Goal: Information Seeking & Learning: Learn about a topic

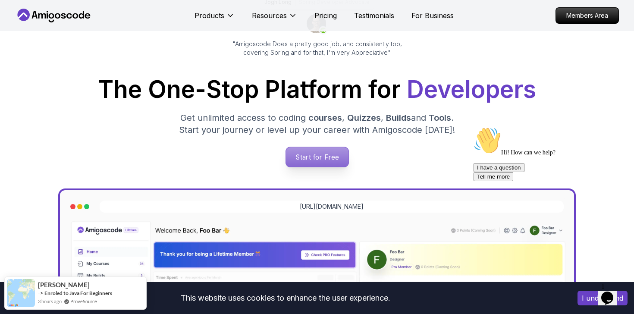
click at [298, 162] on p "Start for Free" at bounding box center [317, 157] width 63 height 20
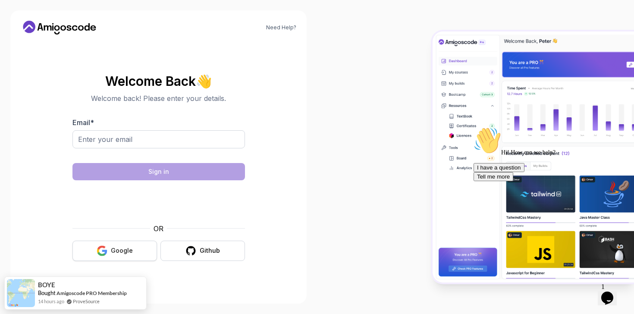
click at [132, 244] on button "Google" at bounding box center [114, 251] width 85 height 20
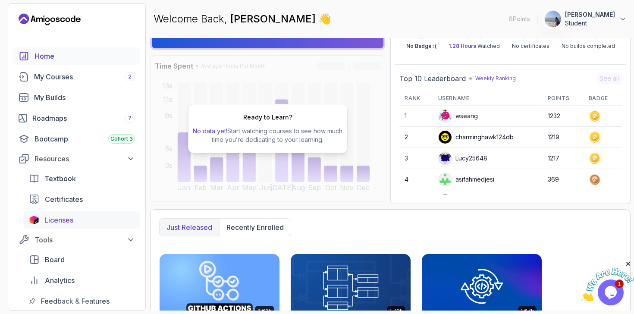
scroll to position [16, 0]
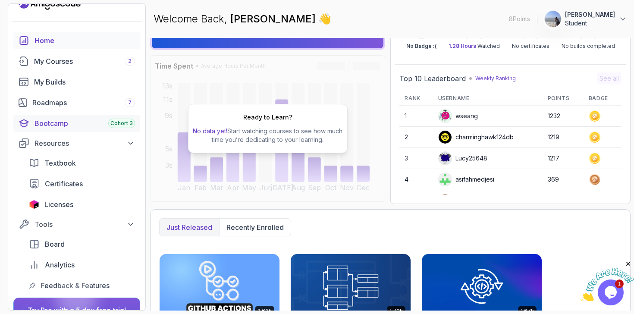
click at [102, 119] on div "Bootcamp Cohort 3" at bounding box center [85, 123] width 101 height 10
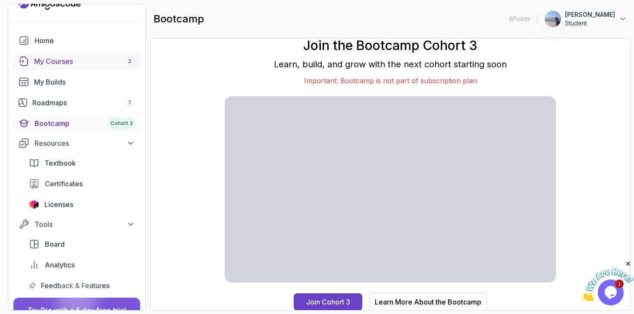
click at [128, 68] on link "My Courses 2" at bounding box center [76, 61] width 127 height 17
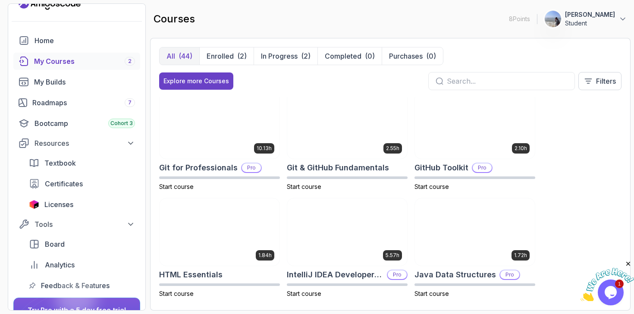
scroll to position [328, 0]
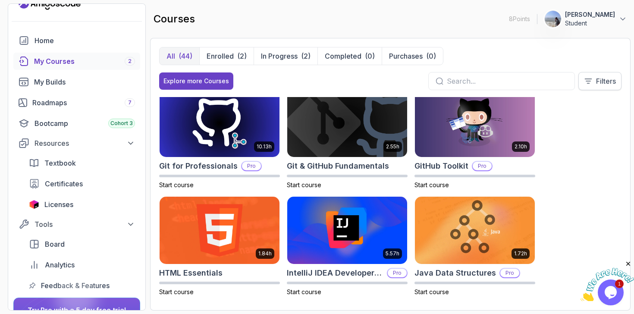
click at [603, 79] on p "Filters" at bounding box center [606, 81] width 20 height 10
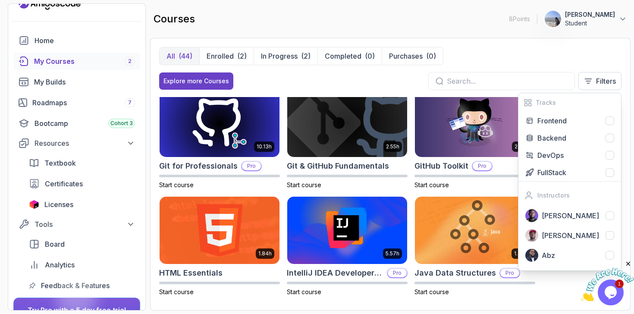
click at [382, 91] on div "All (44) Enrolled (2) In Progress (2) Completed (0) Purchases (0) Explore more …" at bounding box center [390, 72] width 462 height 50
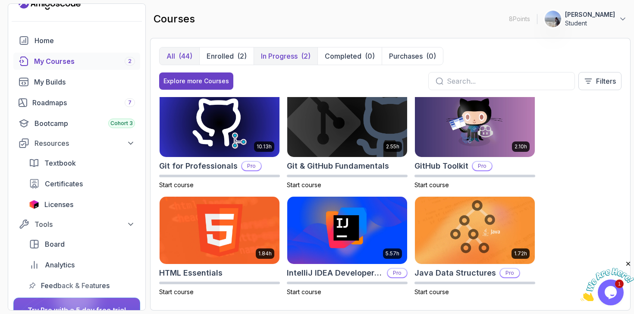
click at [275, 57] on p "In Progress" at bounding box center [279, 56] width 37 height 10
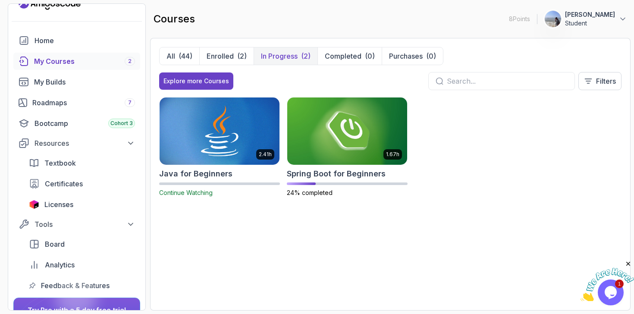
click at [225, 129] on img at bounding box center [220, 131] width 126 height 70
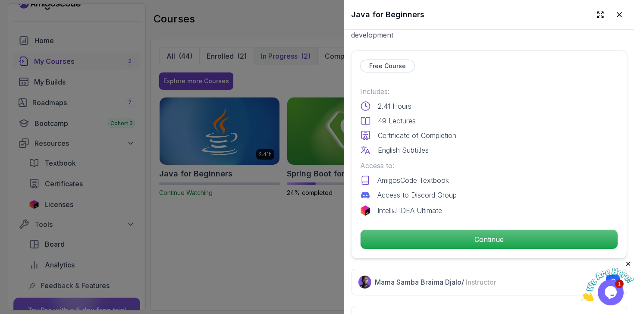
scroll to position [204, 0]
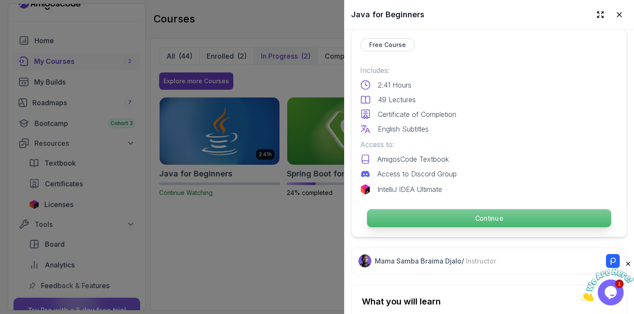
click at [449, 219] on p "Continue" at bounding box center [489, 218] width 244 height 18
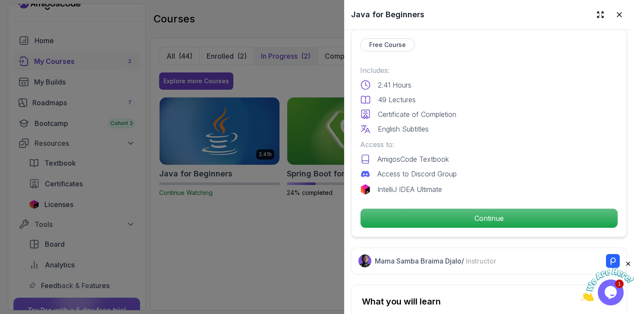
scroll to position [573, 0]
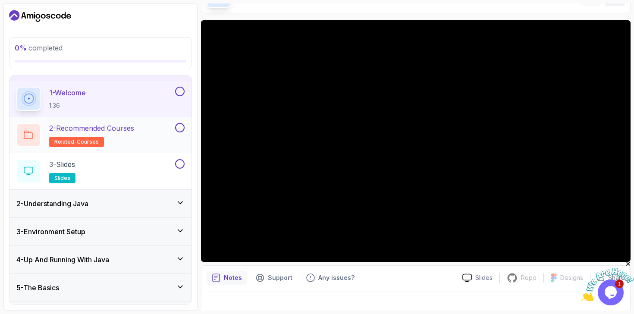
scroll to position [19, 0]
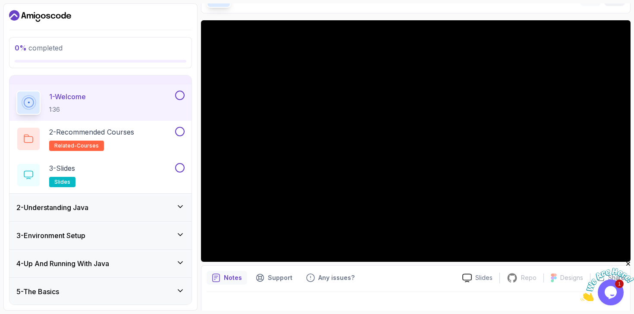
click at [180, 101] on button "1 - Welcome 1:36" at bounding box center [100, 103] width 168 height 24
click at [182, 95] on button at bounding box center [179, 95] width 9 height 9
click at [141, 144] on div "2 - Recommended Courses related-courses" at bounding box center [94, 139] width 157 height 24
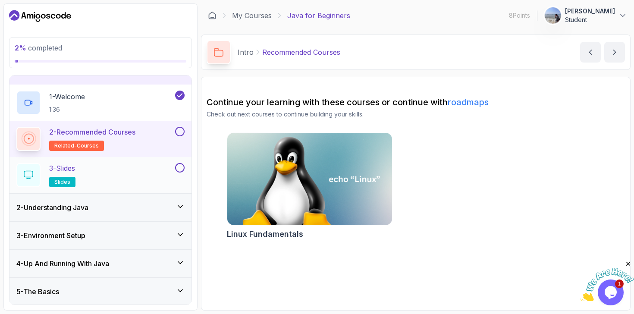
click at [147, 173] on div "3 - Slides slides" at bounding box center [94, 175] width 157 height 24
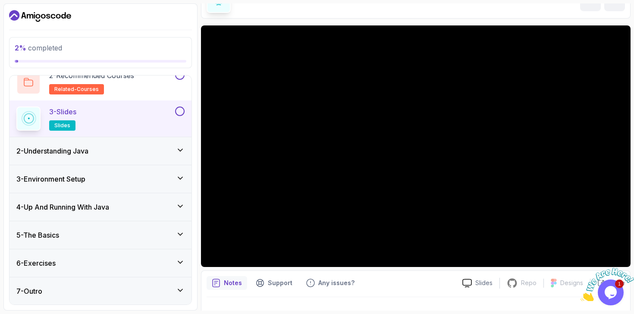
scroll to position [52, 0]
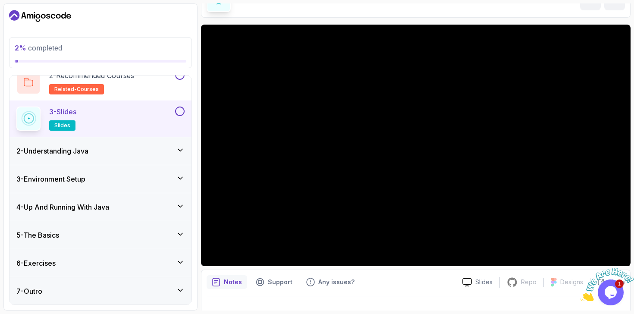
click at [125, 158] on div "2 - Understanding Java" at bounding box center [100, 151] width 182 height 28
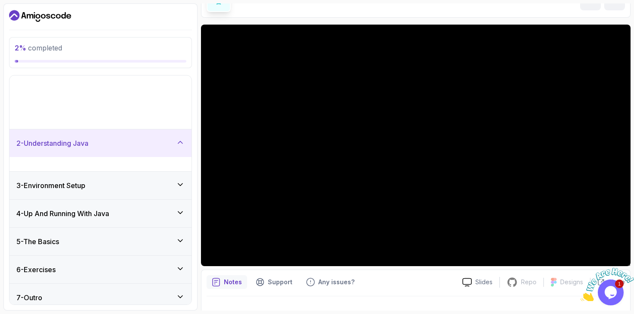
scroll to position [0, 0]
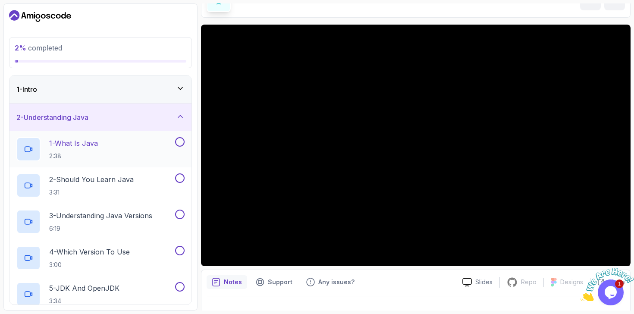
click at [147, 143] on div "1 - What Is Java 2:38" at bounding box center [94, 149] width 157 height 24
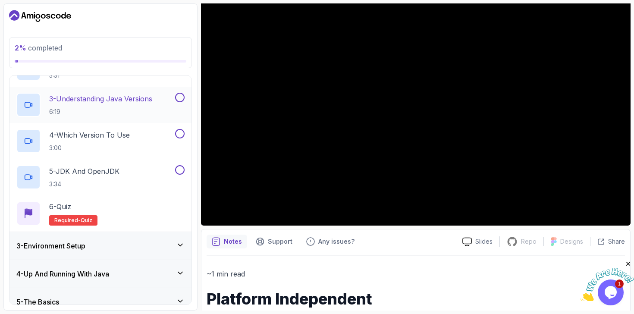
scroll to position [184, 0]
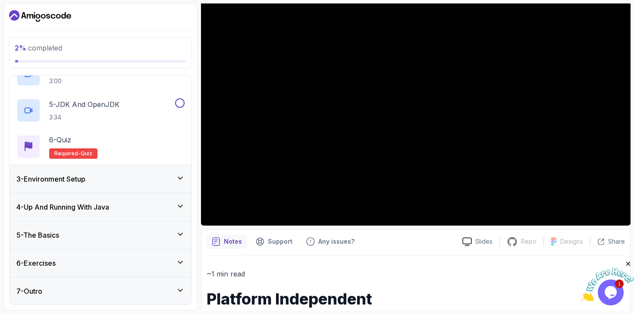
click at [159, 236] on div "5 - The Basics" at bounding box center [100, 235] width 168 height 10
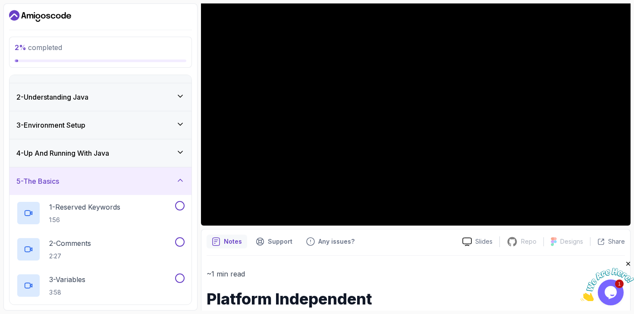
scroll to position [20, 0]
click at [179, 156] on icon at bounding box center [180, 152] width 9 height 9
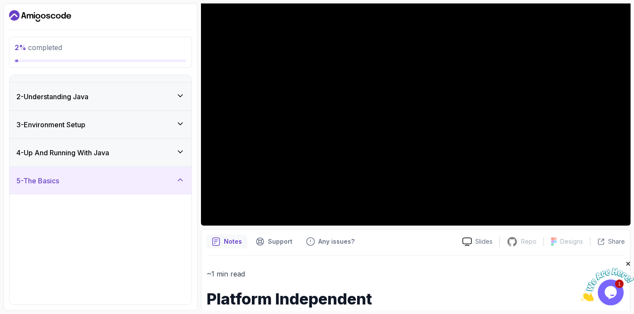
scroll to position [0, 0]
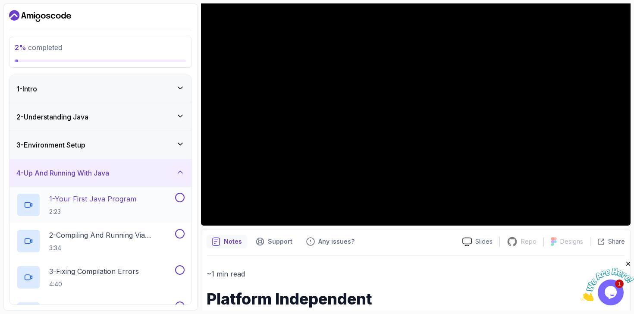
click at [148, 204] on div "1 - Your First Java Program 2:23" at bounding box center [94, 205] width 157 height 24
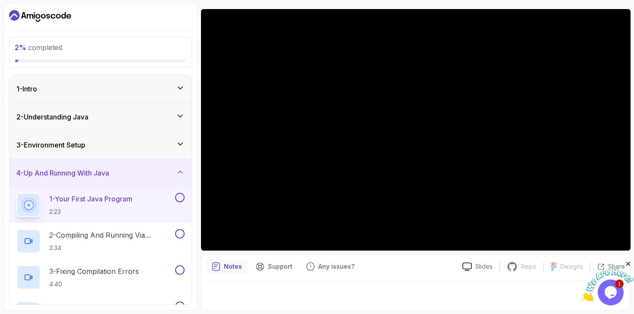
click at [144, 151] on div "3 - Environment Setup" at bounding box center [100, 145] width 182 height 28
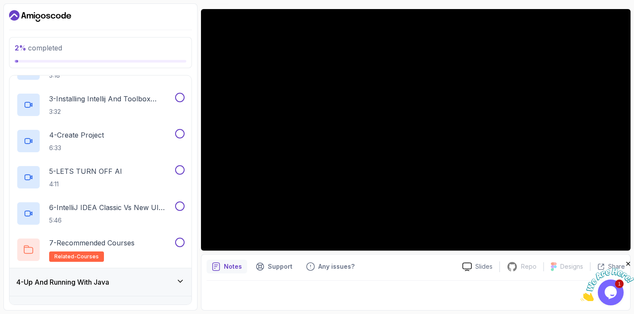
scroll to position [141, 0]
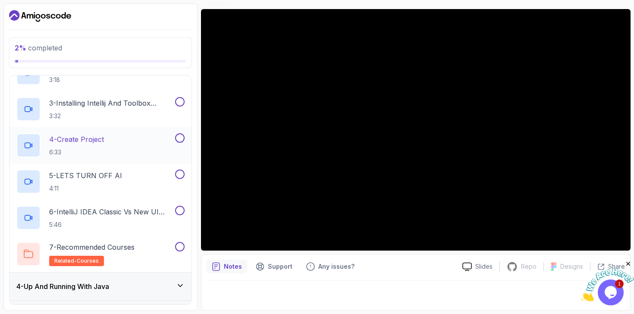
click at [149, 142] on div "4 - Create Project 6:33" at bounding box center [94, 145] width 157 height 24
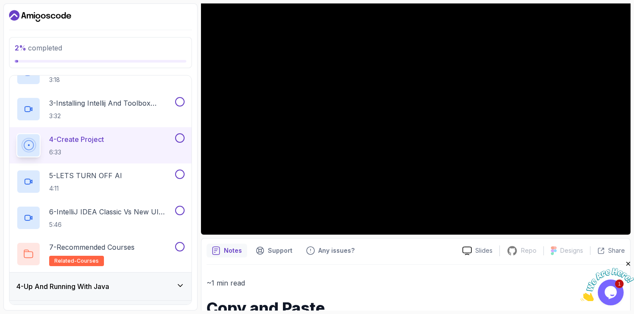
scroll to position [83, 0]
click at [282, 139] on div at bounding box center [416, 115] width 430 height 242
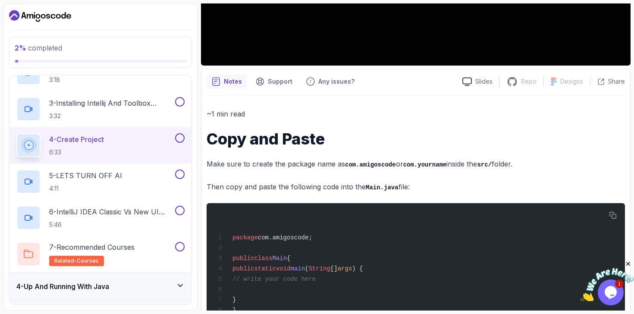
scroll to position [285, 0]
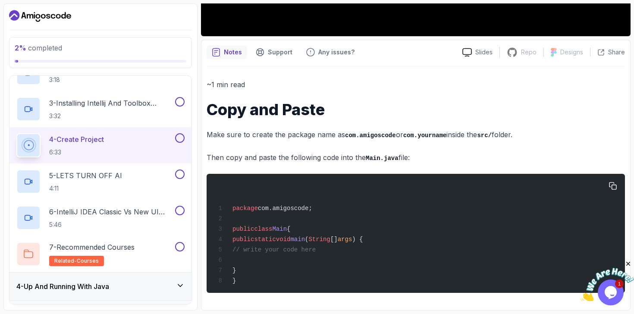
click at [349, 250] on div "package com.amigoscode; public class Main { public static void main ( String []…" at bounding box center [416, 233] width 405 height 109
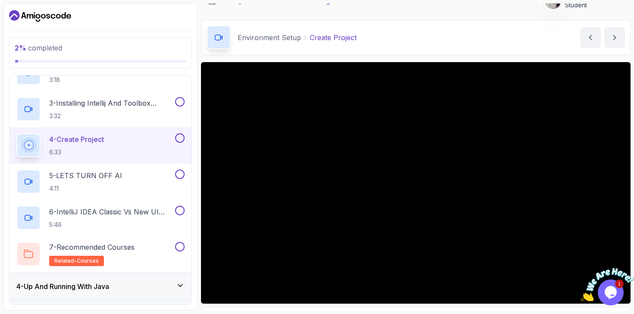
scroll to position [0, 0]
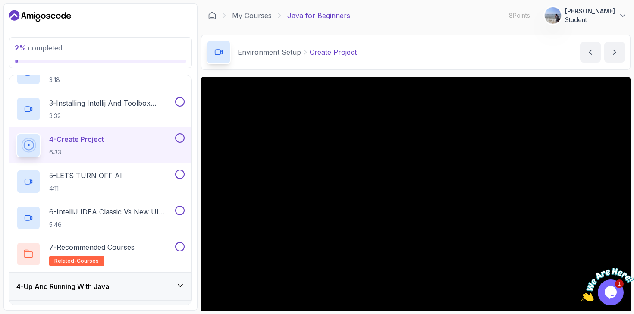
click at [104, 150] on p "6:33" at bounding box center [76, 152] width 55 height 9
click at [95, 174] on p "5 - LETS TURN OFF AI" at bounding box center [85, 175] width 73 height 10
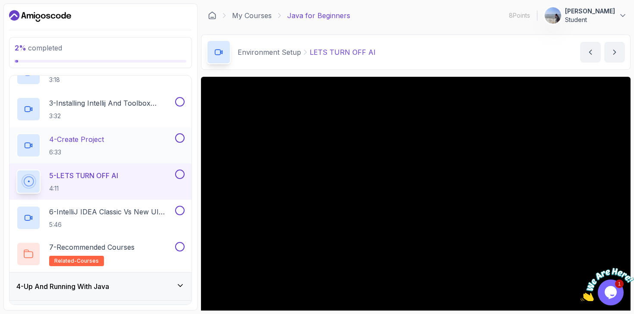
click at [112, 157] on div "4 - Create Project 6:33" at bounding box center [100, 145] width 182 height 36
click at [117, 154] on div "4 - Create Project 6:33" at bounding box center [94, 145] width 157 height 24
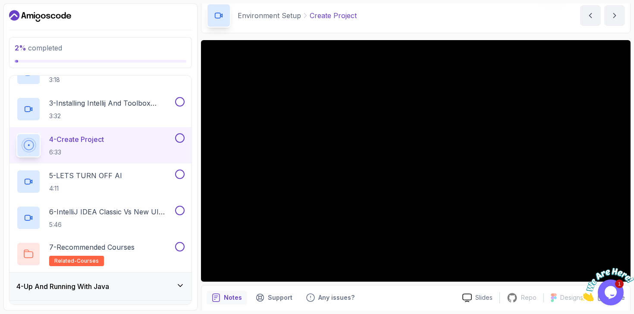
scroll to position [37, 0]
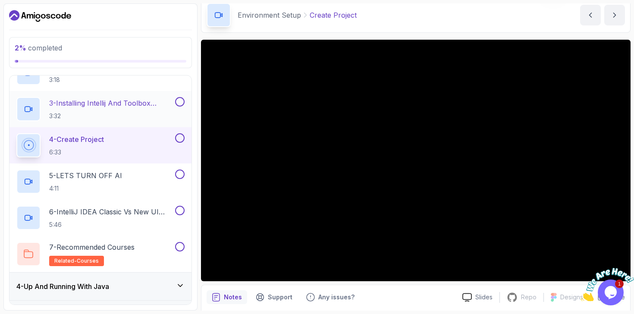
click at [134, 103] on p "3 - Installing Intellij And Toolbox Configuration" at bounding box center [111, 103] width 124 height 10
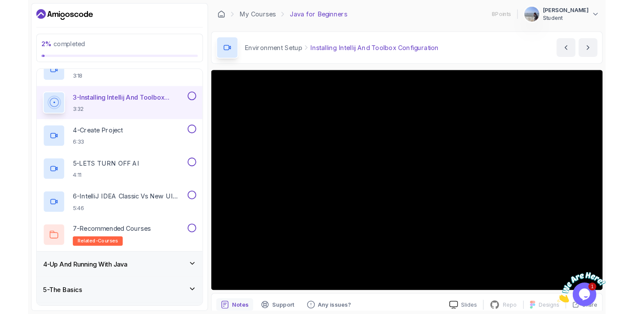
scroll to position [141, 0]
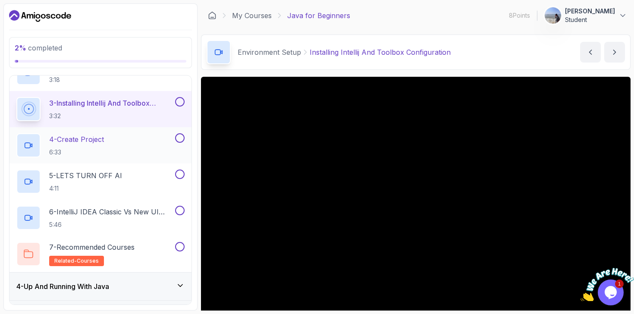
click at [128, 133] on div "4 - Create Project 6:33" at bounding box center [94, 145] width 157 height 24
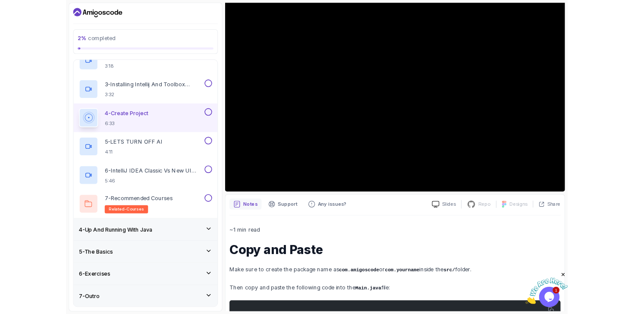
scroll to position [141, 0]
